Goal: Task Accomplishment & Management: Manage account settings

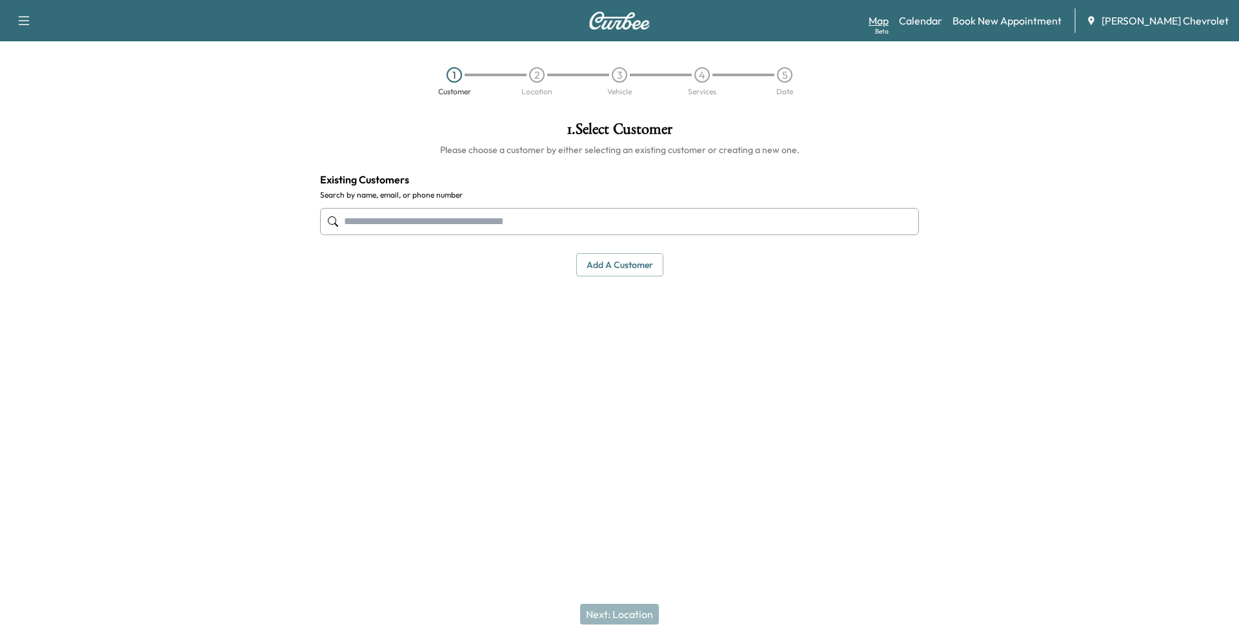
click at [889, 22] on link "Map Beta" at bounding box center [879, 20] width 20 height 15
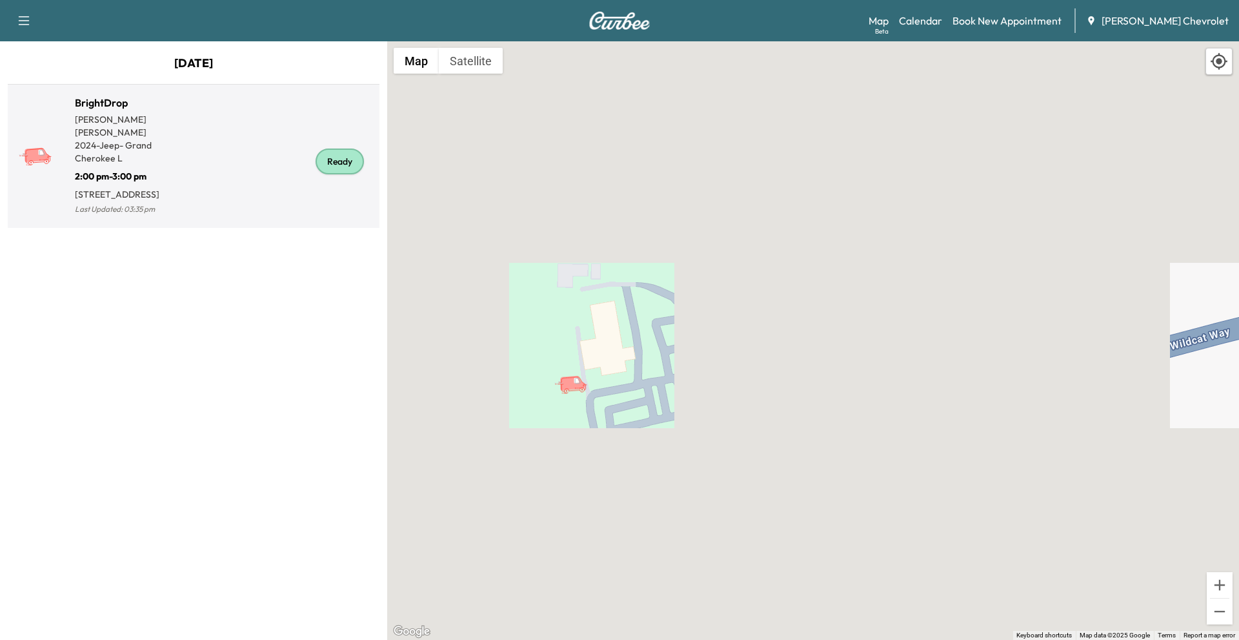
click at [37, 157] on icon at bounding box center [37, 154] width 26 height 15
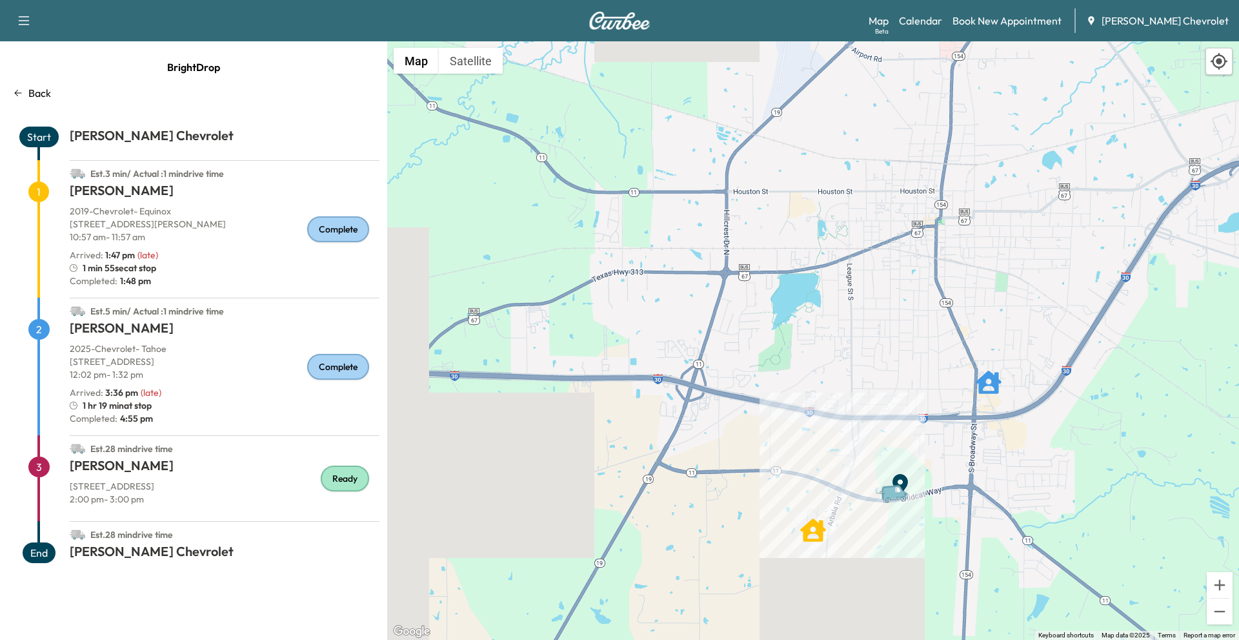
drag, startPoint x: 997, startPoint y: 394, endPoint x: 565, endPoint y: 269, distance: 449.6
click at [565, 269] on div "To activate drag with keyboard, press Alt + Enter. Once in keyboard drag state,…" at bounding box center [813, 340] width 852 height 598
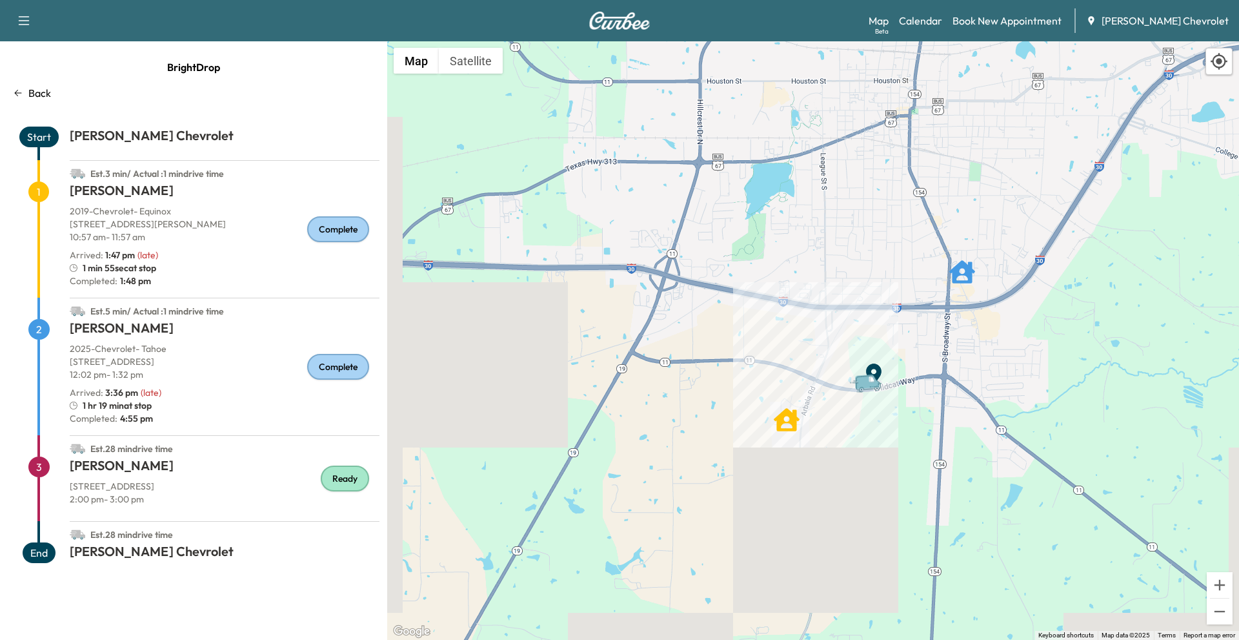
drag, startPoint x: 773, startPoint y: 513, endPoint x: 753, endPoint y: 407, distance: 107.7
click at [753, 407] on div "To activate drag with keyboard, press Alt + Enter. Once in keyboard drag state,…" at bounding box center [813, 340] width 852 height 598
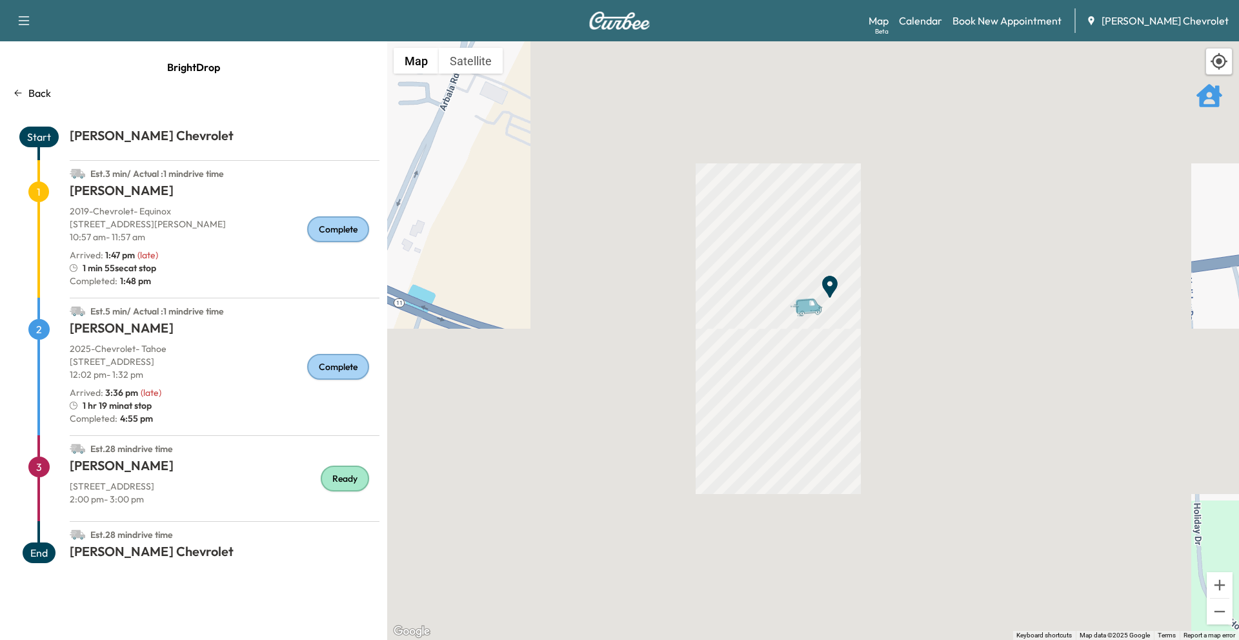
drag, startPoint x: 889, startPoint y: 201, endPoint x: 849, endPoint y: 540, distance: 341.8
click at [837, 624] on div "To activate drag with keyboard, press Alt + Enter. Once in keyboard drag state,…" at bounding box center [813, 340] width 852 height 598
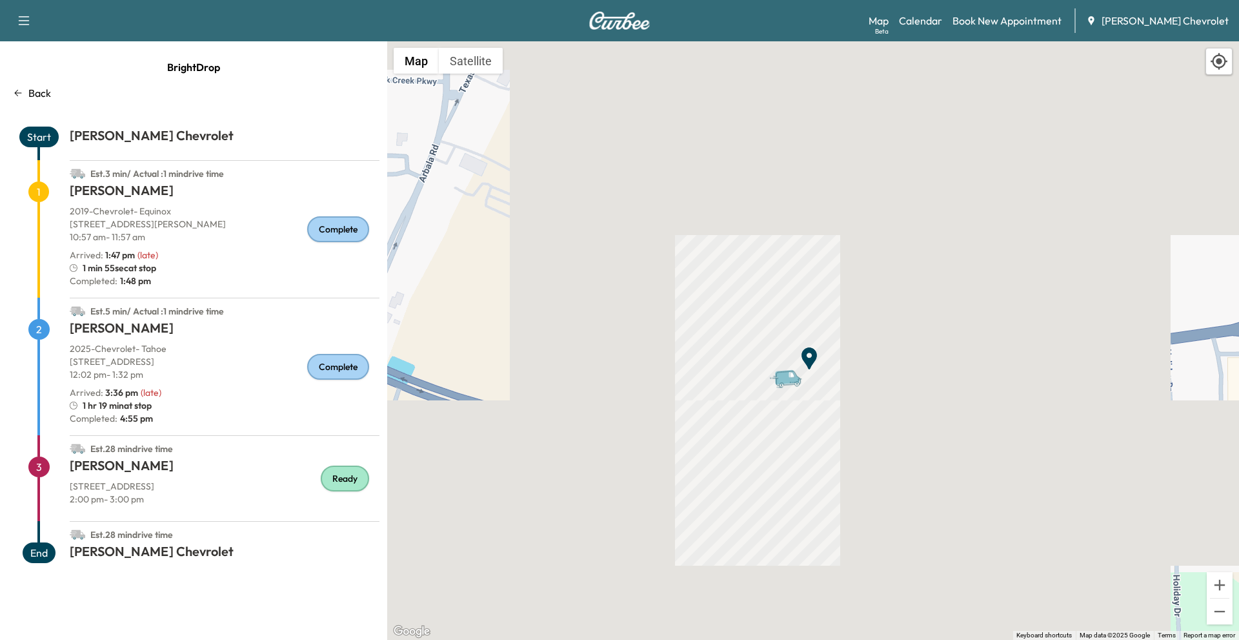
drag, startPoint x: 846, startPoint y: 450, endPoint x: 826, endPoint y: 535, distance: 87.7
click at [826, 537] on div "To activate drag with keyboard, press Alt + Enter. Once in keyboard drag state,…" at bounding box center [813, 340] width 852 height 598
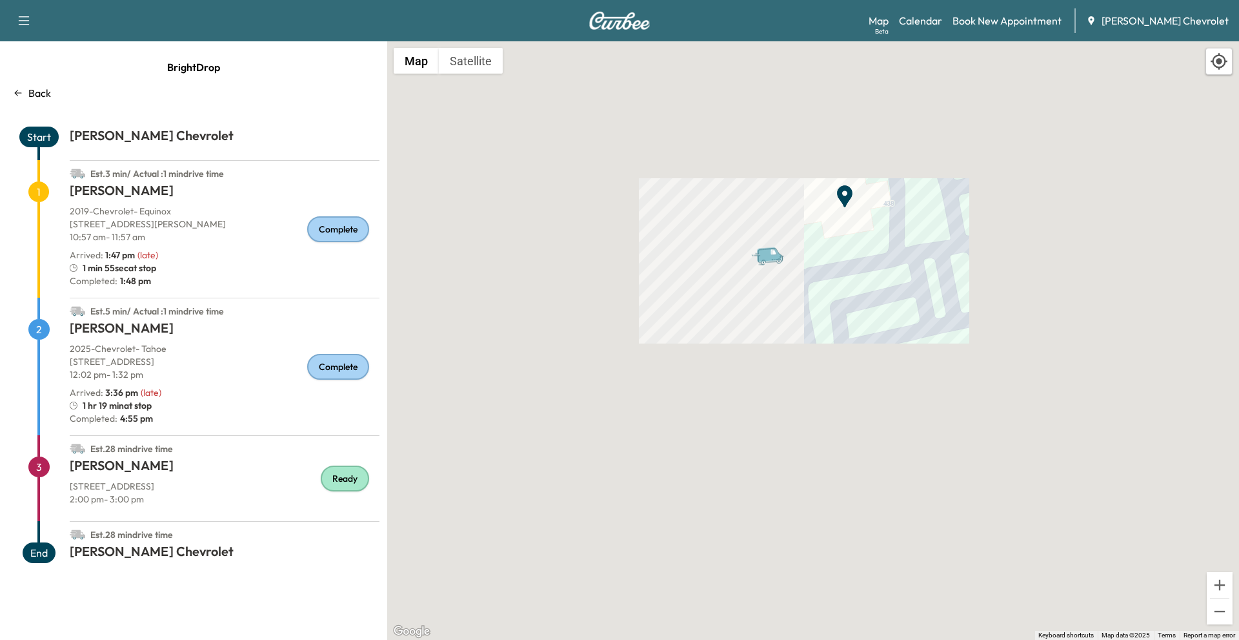
drag, startPoint x: 824, startPoint y: 349, endPoint x: 815, endPoint y: 634, distance: 285.5
click at [813, 638] on div "To activate drag with keyboard, press Alt + Enter. Once in keyboard drag state,…" at bounding box center [813, 340] width 852 height 598
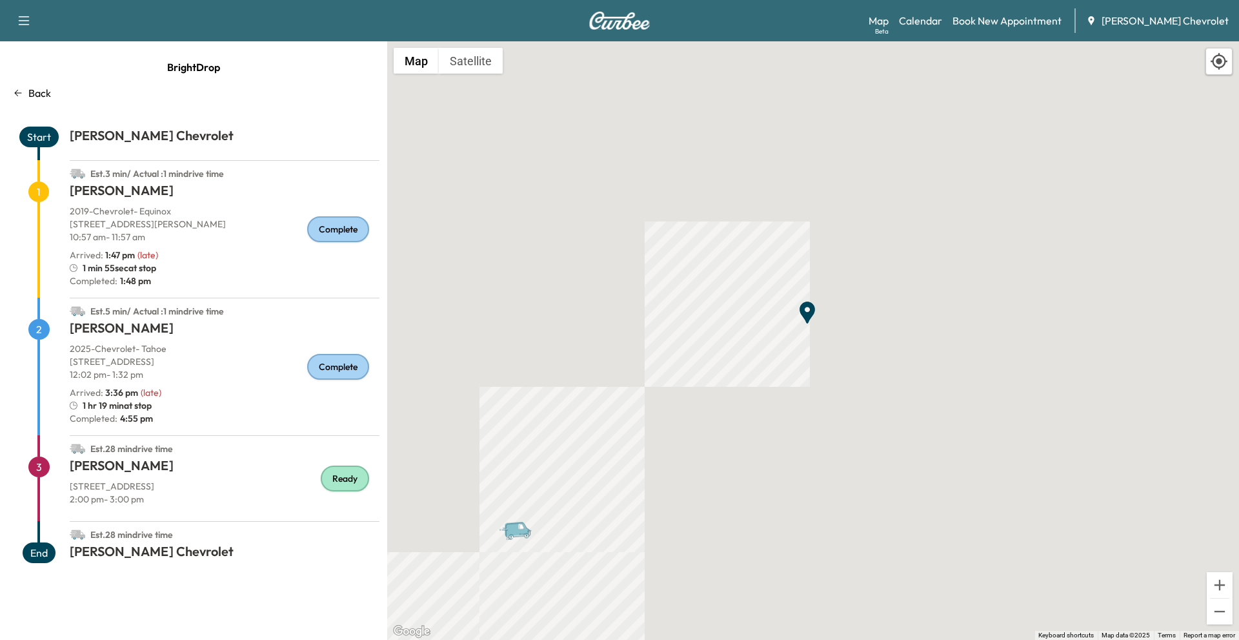
drag, startPoint x: 820, startPoint y: 206, endPoint x: 724, endPoint y: 427, distance: 241.4
click at [723, 429] on div "To activate drag with keyboard, press Alt + Enter. Once in keyboard drag state,…" at bounding box center [813, 340] width 852 height 598
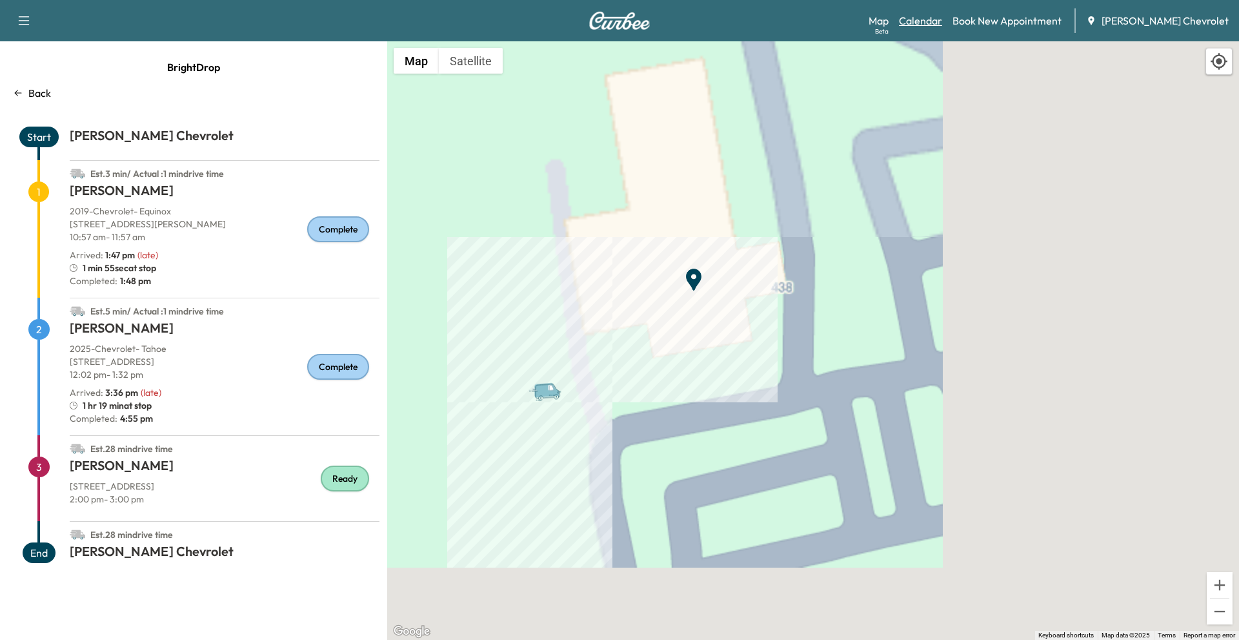
click at [942, 20] on link "Calendar" at bounding box center [920, 20] width 43 height 15
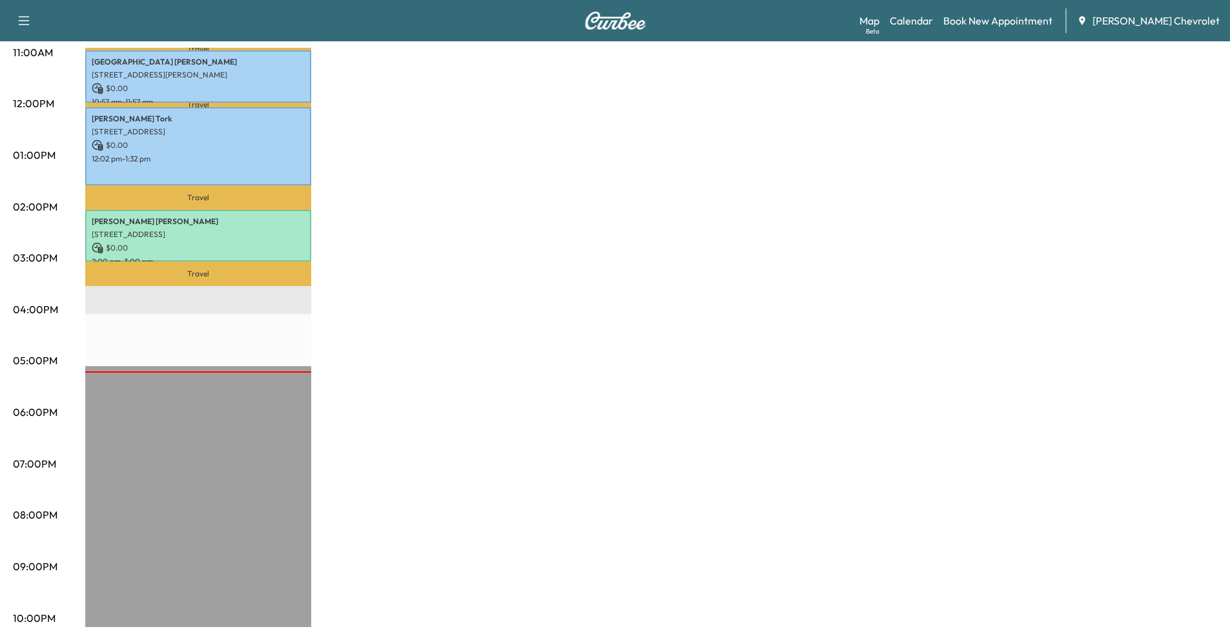
scroll to position [381, 0]
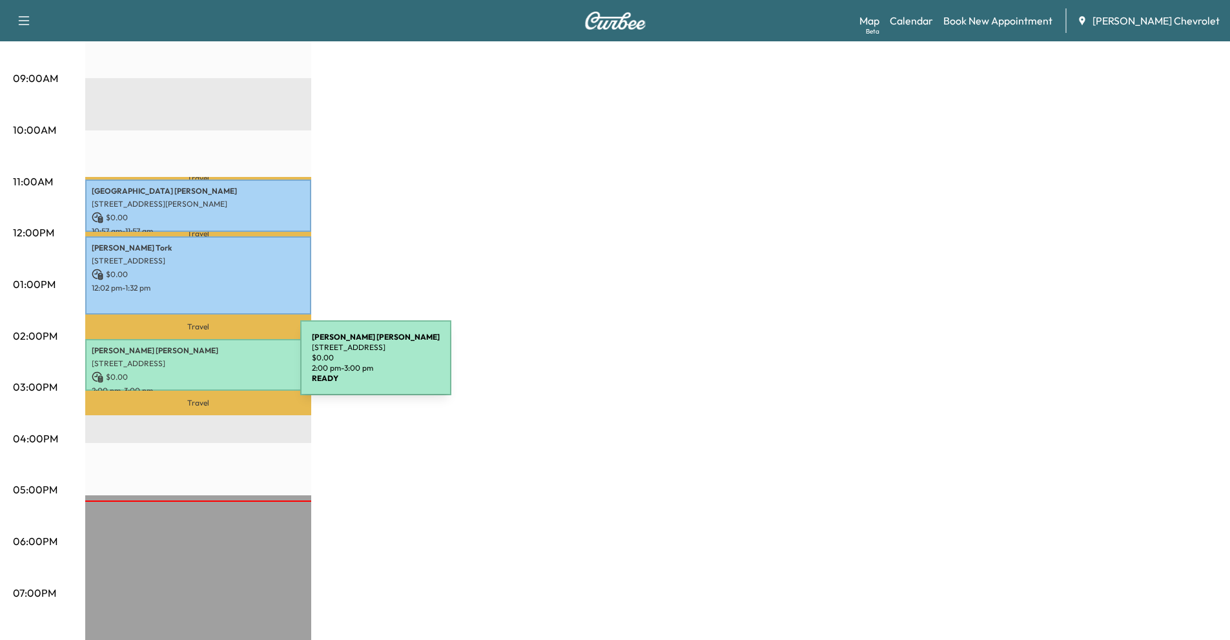
click at [203, 365] on div "LARRY DANIELSON 3197 Co Rd 4738, Sulphur Springs, TX 75482, USA $ 0.00 2:00 pm …" at bounding box center [198, 365] width 226 height 52
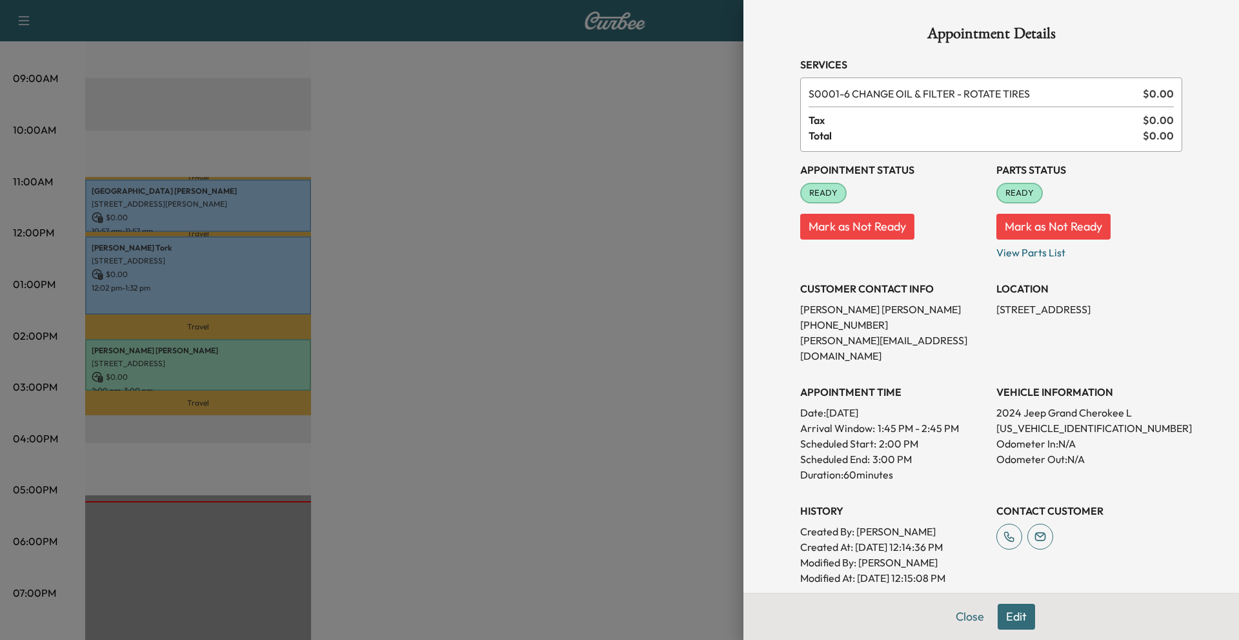
click at [1006, 613] on button "Edit" at bounding box center [1016, 617] width 37 height 26
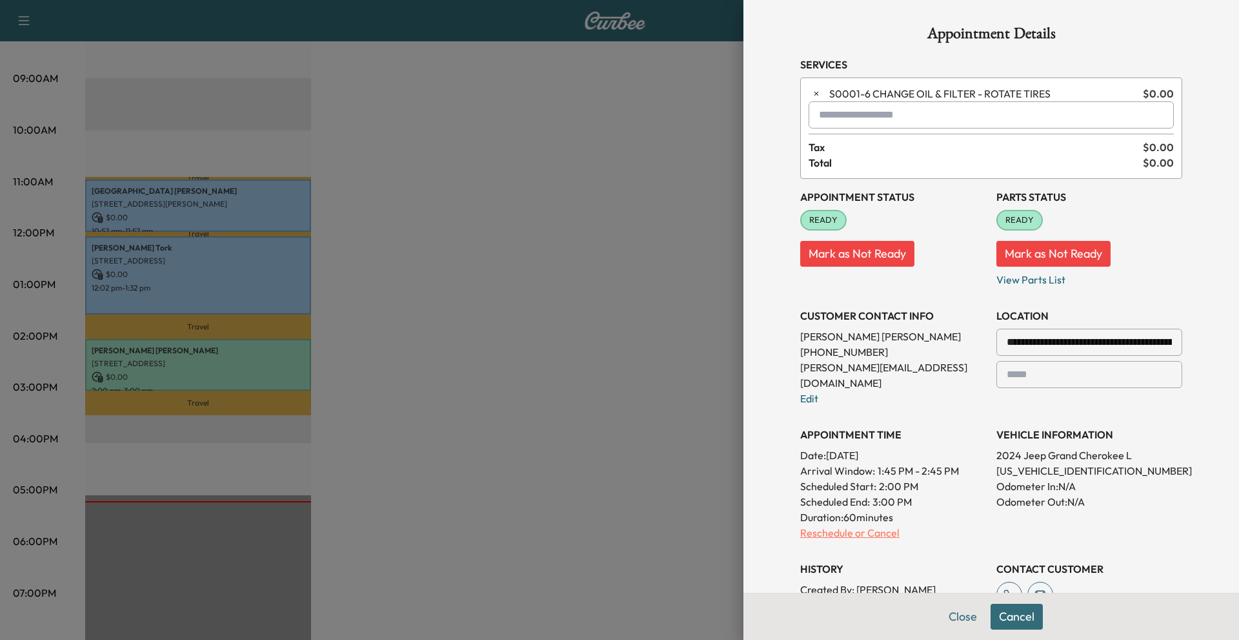
click at [813, 525] on p "Reschedule or Cancel" at bounding box center [893, 532] width 186 height 15
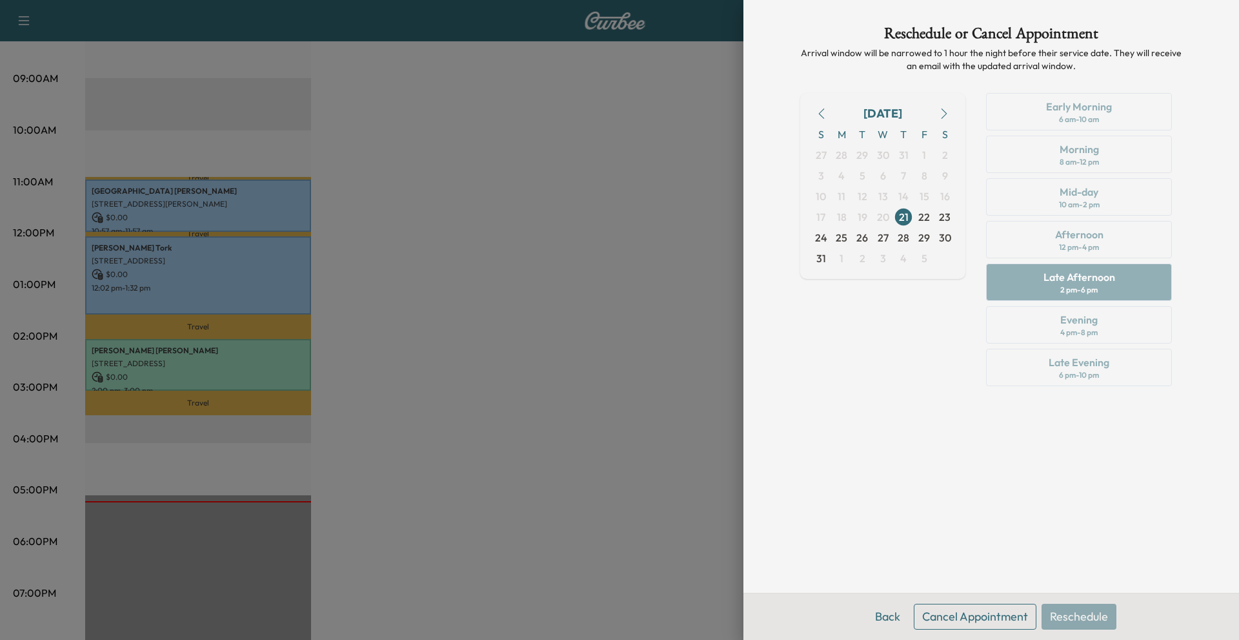
click at [962, 613] on button "Cancel Appointment" at bounding box center [975, 617] width 123 height 26
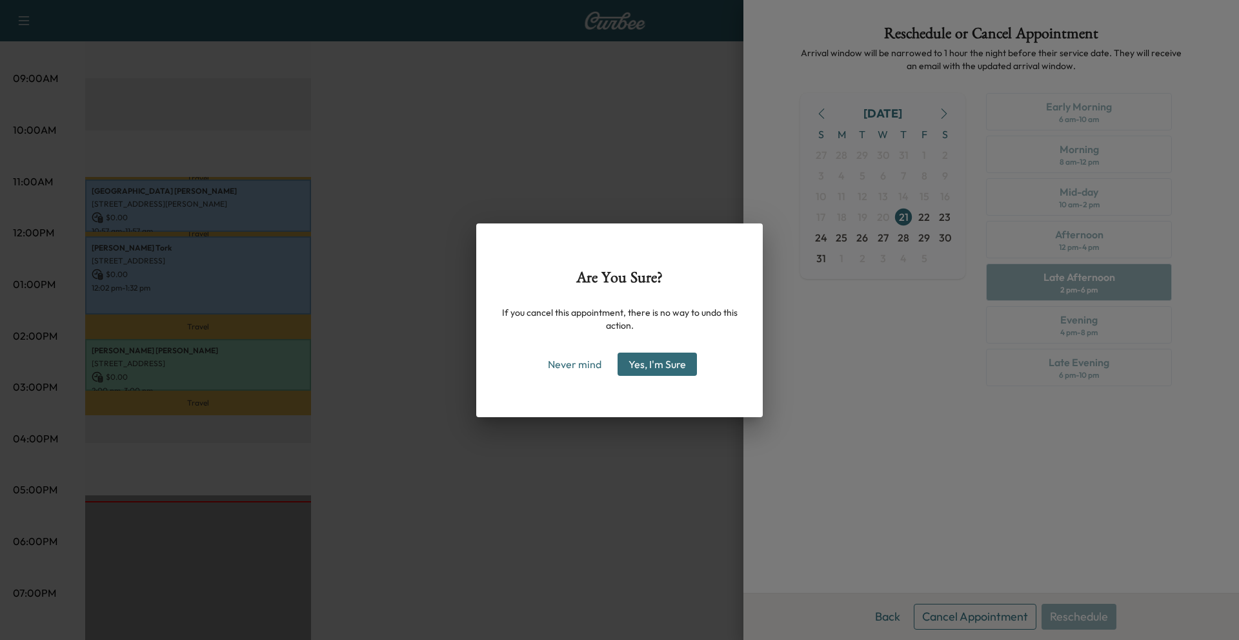
click at [649, 359] on button "Yes, I'm Sure" at bounding box center [657, 363] width 79 height 23
